Goal: Find specific page/section: Find specific page/section

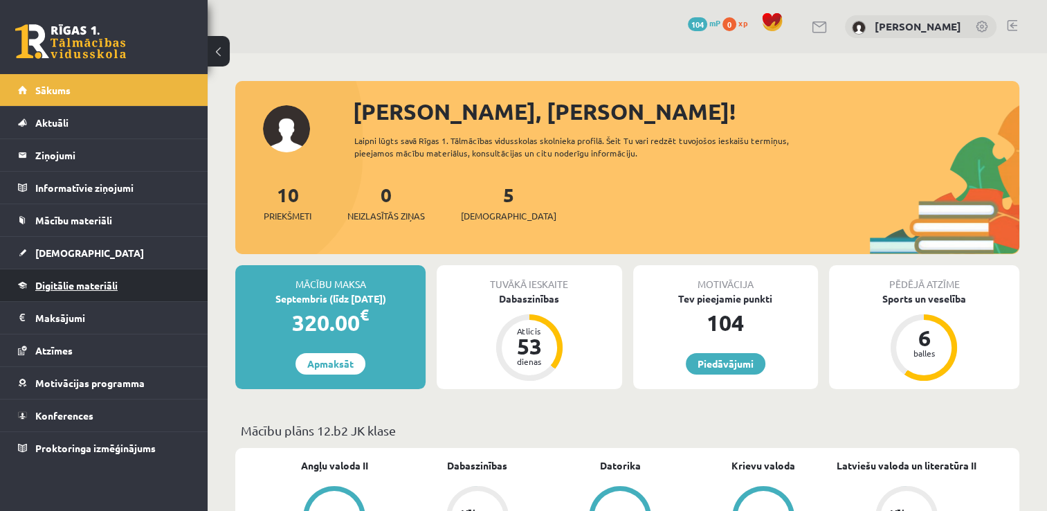
click at [83, 280] on span "Digitālie materiāli" at bounding box center [76, 285] width 82 height 12
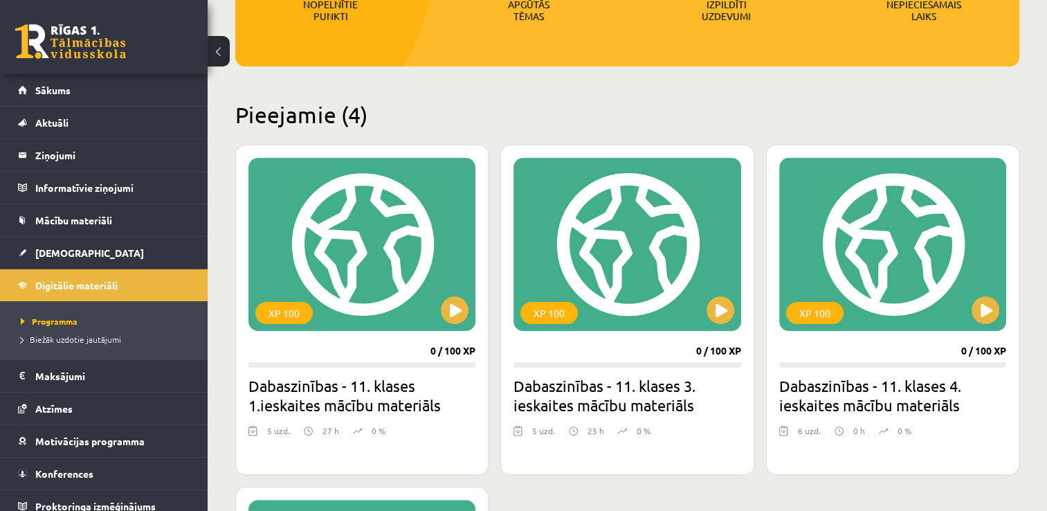
scroll to position [249, 0]
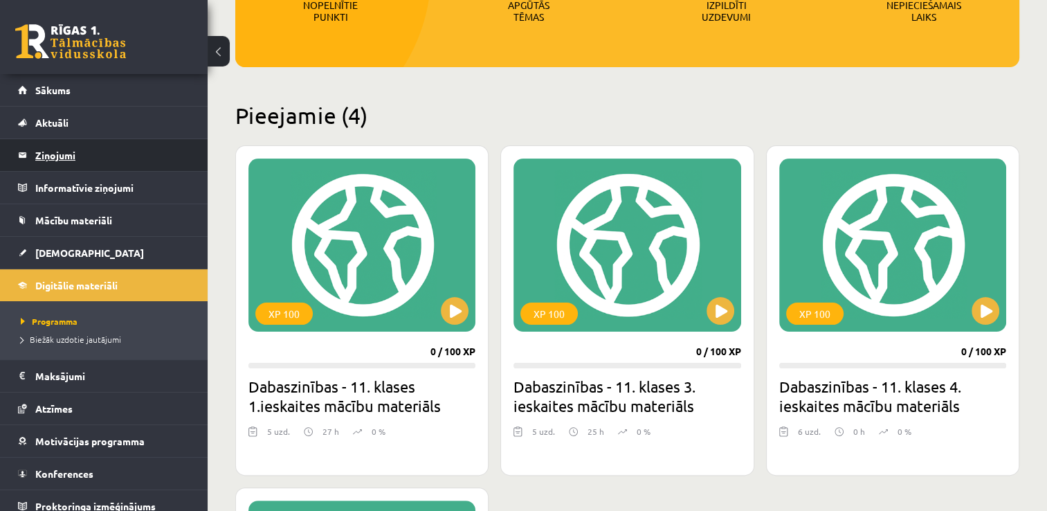
click at [93, 167] on legend "Ziņojumi 0" at bounding box center [112, 155] width 155 height 32
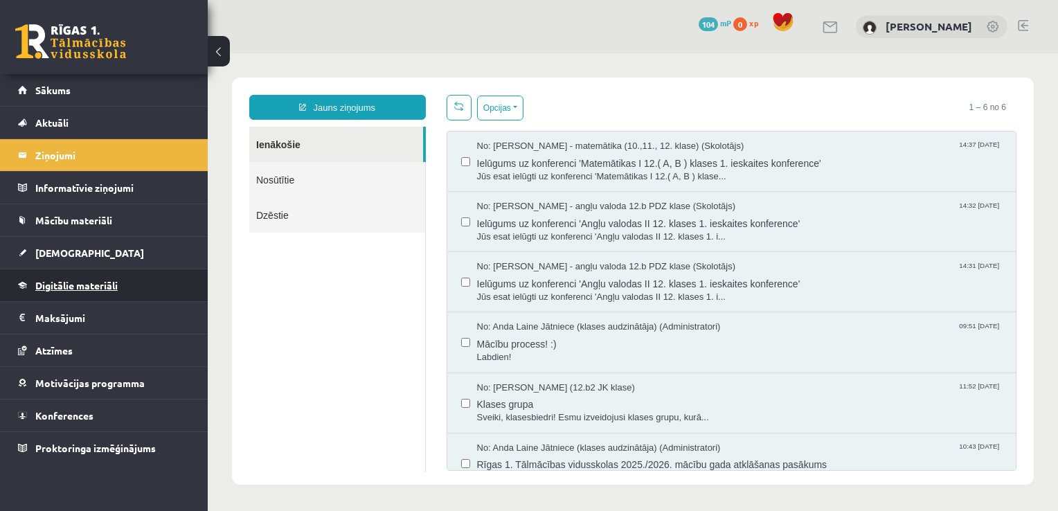
click at [82, 284] on span "Digitālie materiāli" at bounding box center [76, 285] width 82 height 12
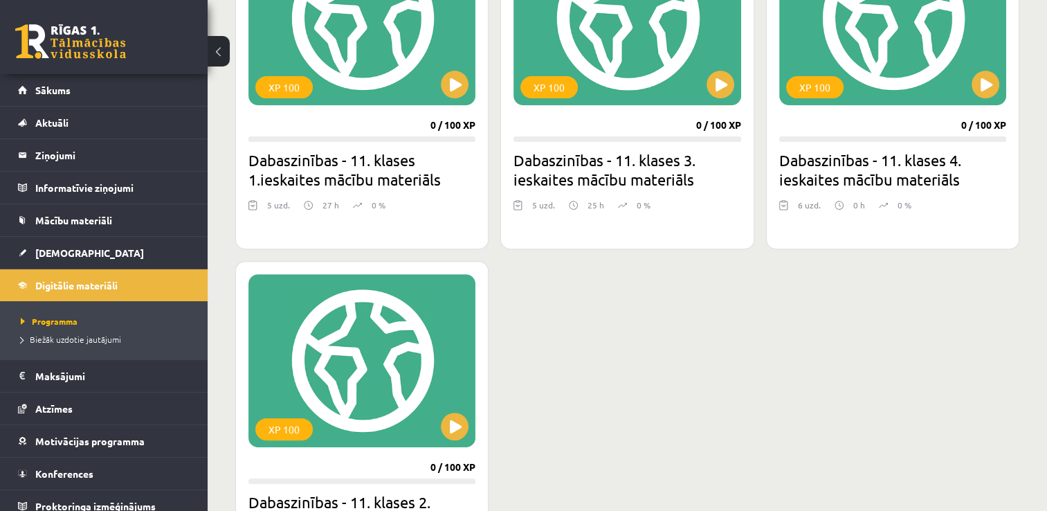
scroll to position [478, 0]
